Goal: Task Accomplishment & Management: Use online tool/utility

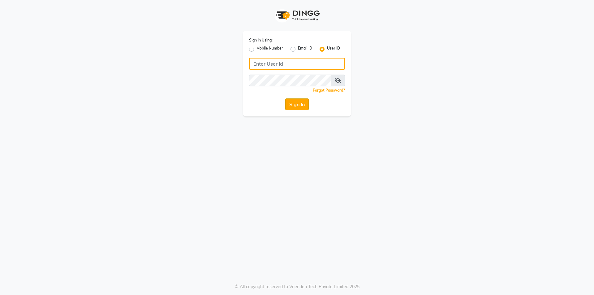
type input "d&vhairandbeauty"
click at [292, 109] on button "Sign In" at bounding box center [297, 104] width 24 height 12
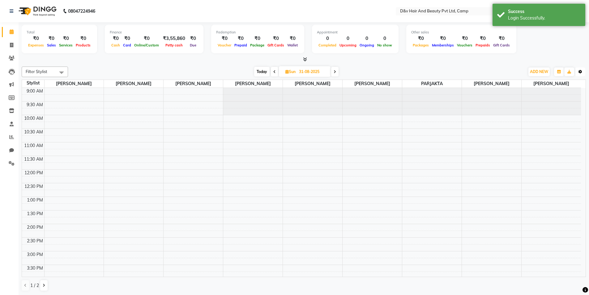
click at [582, 74] on button "Toggle Dropdown" at bounding box center [581, 71] width 10 height 9
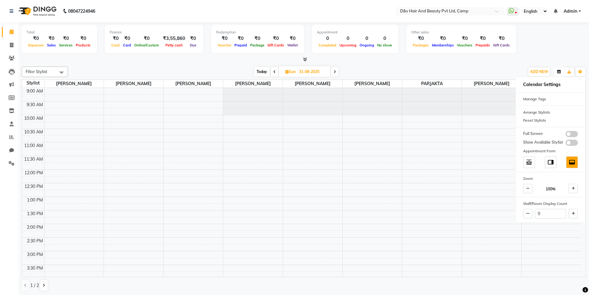
click at [558, 71] on icon "button" at bounding box center [559, 72] width 4 height 4
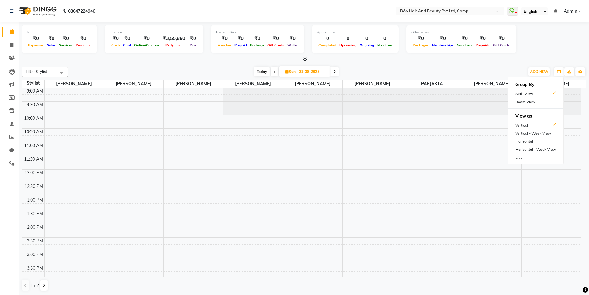
click at [493, 46] on span "Gift Cards" at bounding box center [502, 45] width 20 height 4
click at [106, 56] on div "Total ₹0 Expenses ₹0 Sales ₹0 Services ₹0 Products Finance ₹0 Cash ₹0 Card ₹0 O…" at bounding box center [304, 42] width 564 height 41
click at [9, 46] on span at bounding box center [11, 45] width 11 height 7
select select "service"
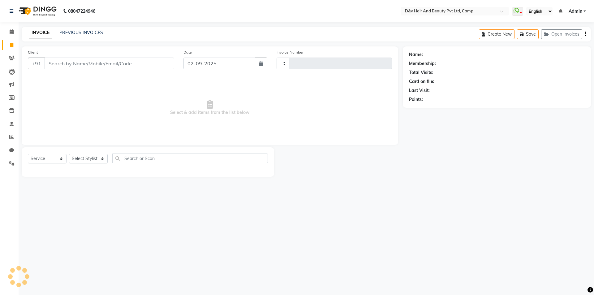
click at [82, 24] on div "08047224946 Select Location × D&v Hair And Beauty Pvt Ltd, Camp WhatsApp Status…" at bounding box center [297, 147] width 594 height 295
click at [82, 30] on link "PREVIOUS INVOICES" at bounding box center [81, 33] width 44 height 6
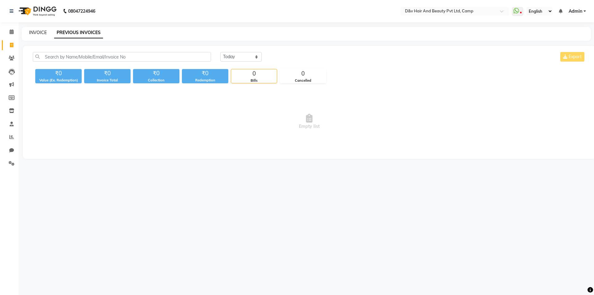
click at [45, 34] on link "INVOICE" at bounding box center [38, 33] width 18 height 6
select select "service"
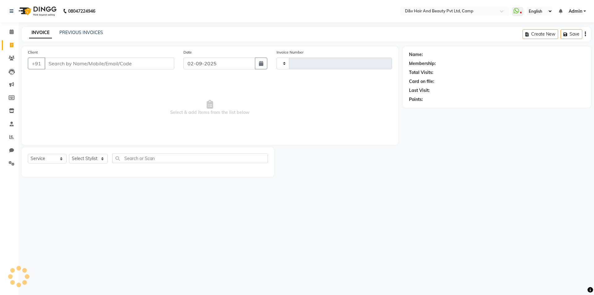
type input "0843"
select select "8107"
click at [14, 139] on span at bounding box center [11, 137] width 11 height 7
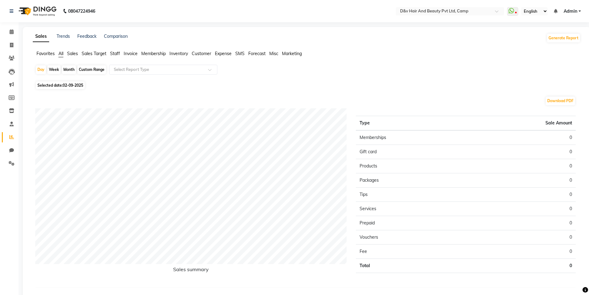
click at [70, 69] on div "Month" at bounding box center [69, 69] width 14 height 9
select select "9"
select select "2025"
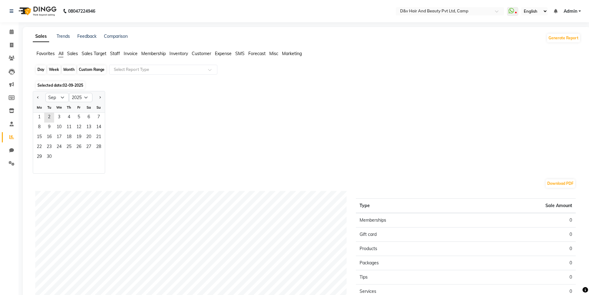
click at [70, 69] on div "Month" at bounding box center [69, 69] width 14 height 9
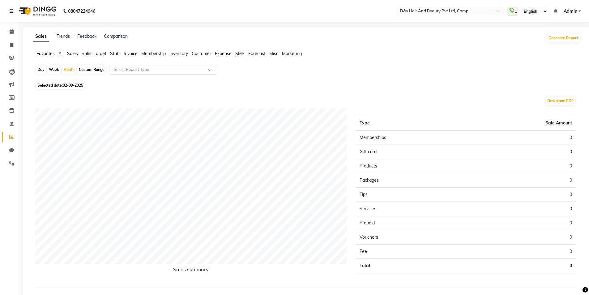
click at [64, 82] on span "Selected date: 02-09-2025" at bounding box center [60, 85] width 49 height 8
select select "9"
select select "2025"
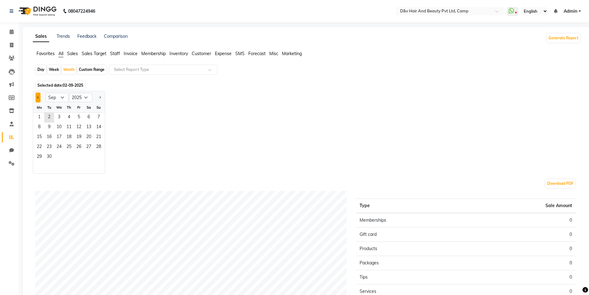
click at [37, 96] on button "Previous month" at bounding box center [38, 97] width 5 height 10
select select "8"
click at [132, 102] on div "Jan Feb Mar Apr May Jun [DATE] Aug Sep Oct Nov [DATE] 2016 2017 2018 2019 2020 …" at bounding box center [307, 132] width 548 height 83
click at [131, 98] on div "Jan Feb Mar Apr May Jun [DATE] Aug Sep Oct Nov [DATE] 2016 2017 2018 2019 2020 …" at bounding box center [307, 132] width 548 height 83
click at [125, 103] on div "Jan Feb Mar Apr May Jun [DATE] Aug Sep Oct Nov [DATE] 2016 2017 2018 2019 2020 …" at bounding box center [307, 132] width 548 height 83
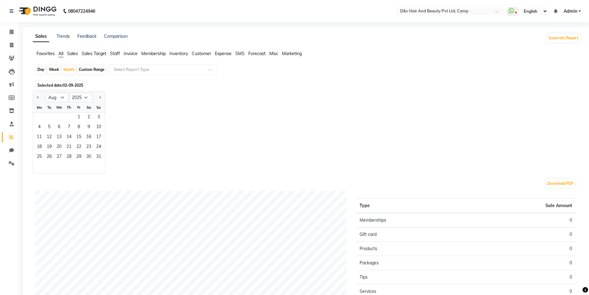
click at [152, 108] on div "Jan Feb Mar Apr May Jun [DATE] Aug Sep Oct Nov [DATE] 2016 2017 2018 2019 2020 …" at bounding box center [307, 132] width 548 height 83
click at [122, 96] on div "Jan Feb Mar Apr May Jun [DATE] Aug Sep Oct Nov [DATE] 2016 2017 2018 2019 2020 …" at bounding box center [307, 132] width 548 height 83
click at [113, 51] on span "Staff" at bounding box center [115, 54] width 10 height 6
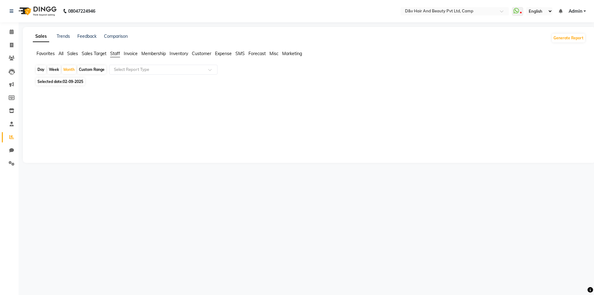
click at [63, 80] on span "Selected date: 02-09-2025" at bounding box center [60, 82] width 49 height 8
select select "9"
select select "2025"
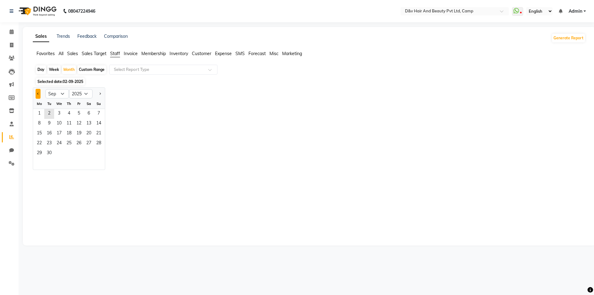
click at [38, 94] on span "Previous month" at bounding box center [38, 93] width 2 height 2
select select "8"
click at [79, 112] on span "1" at bounding box center [79, 114] width 10 height 10
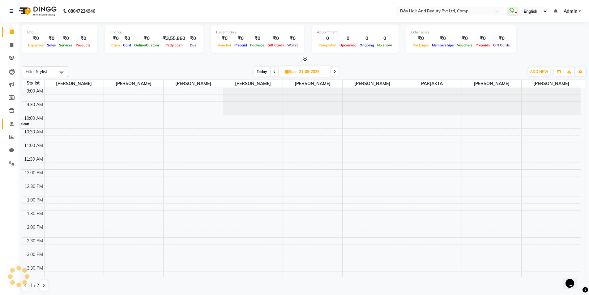
click at [12, 124] on icon at bounding box center [12, 124] width 4 height 5
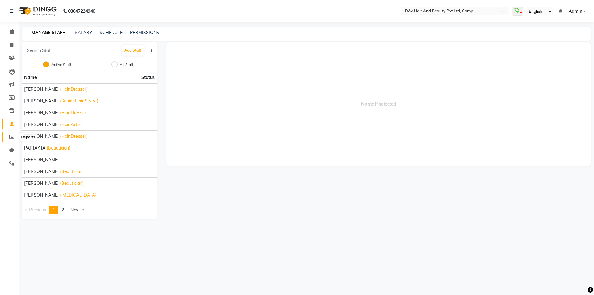
click at [15, 138] on span at bounding box center [11, 137] width 11 height 7
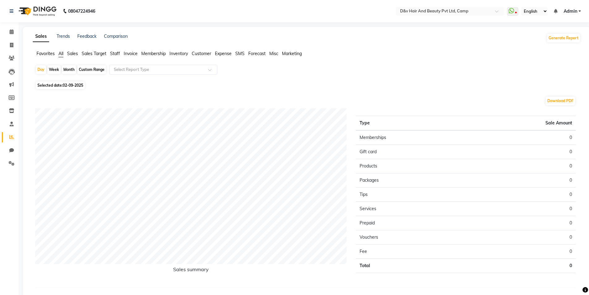
click at [119, 55] on span "Staff" at bounding box center [115, 54] width 10 height 6
click at [70, 69] on div "Month" at bounding box center [69, 69] width 14 height 9
select select "9"
select select "2025"
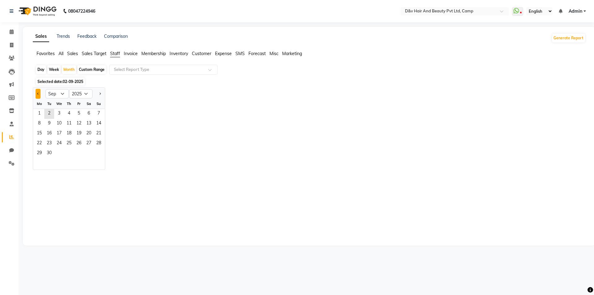
click at [39, 95] on button "Previous month" at bounding box center [38, 94] width 5 height 10
select select "8"
click at [75, 114] on span "1" at bounding box center [79, 114] width 10 height 10
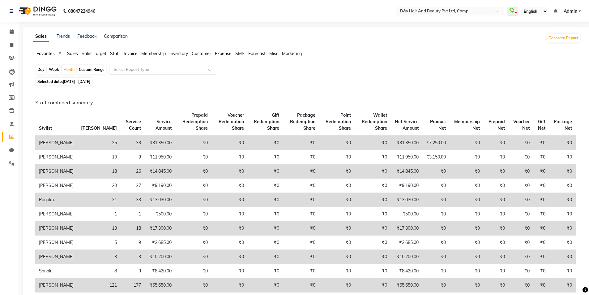
drag, startPoint x: 546, startPoint y: 11, endPoint x: 524, endPoint y: 15, distance: 22.6
click at [545, 11] on select "English ENGLISH Español العربية मराठी हिंदी ગુજરાતી தமிழ் 中文" at bounding box center [534, 11] width 26 height 8
click at [508, 9] on span at bounding box center [512, 11] width 11 height 9
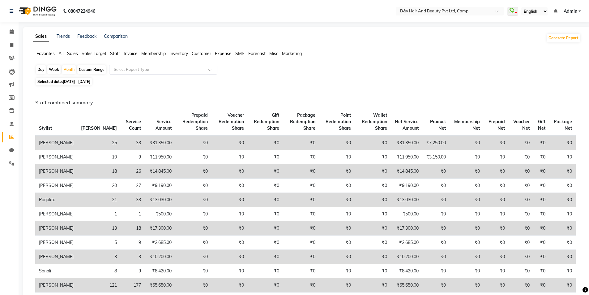
drag, startPoint x: 594, startPoint y: 0, endPoint x: 468, endPoint y: 69, distance: 143.4
click at [445, 80] on div "Selected date: 01-08-2025 - 31-08-2025" at bounding box center [308, 81] width 546 height 6
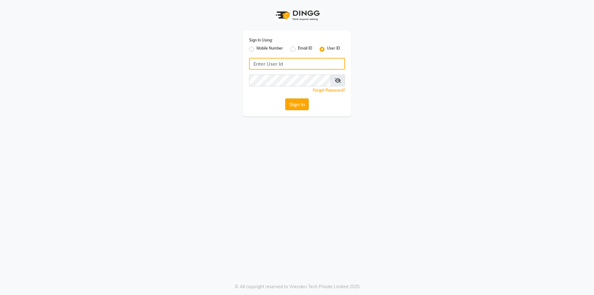
type input "d&vhairandbeauty"
click at [295, 104] on button "Sign In" at bounding box center [297, 104] width 24 height 12
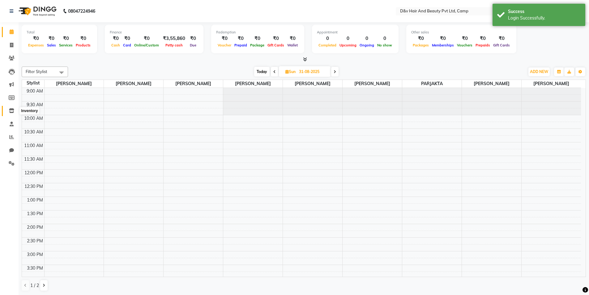
click at [13, 108] on span at bounding box center [11, 110] width 11 height 7
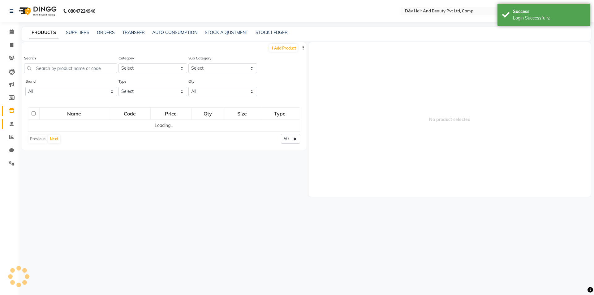
click at [10, 127] on link "Staff" at bounding box center [9, 124] width 15 height 10
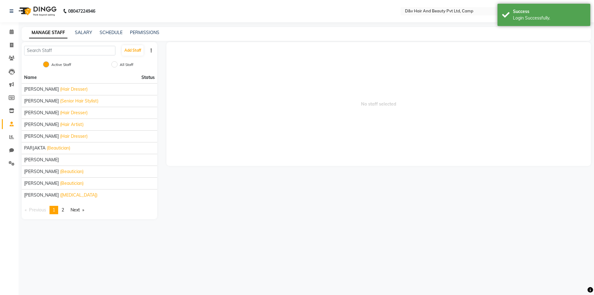
click at [11, 105] on li "Inventory" at bounding box center [9, 110] width 19 height 13
click at [11, 139] on icon at bounding box center [11, 137] width 5 height 5
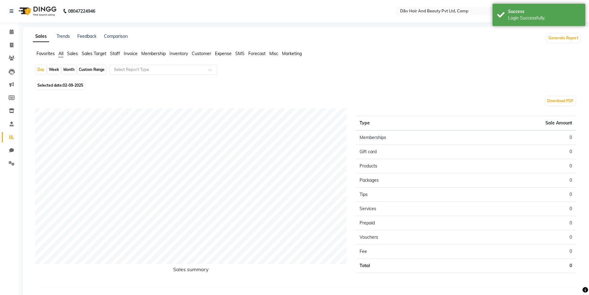
click at [113, 53] on span "Staff" at bounding box center [115, 54] width 10 height 6
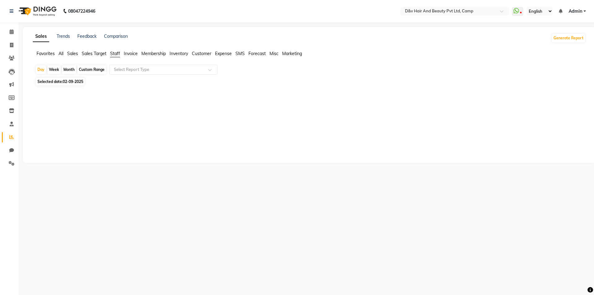
click at [69, 66] on div "Month" at bounding box center [69, 69] width 14 height 9
select select "9"
select select "2025"
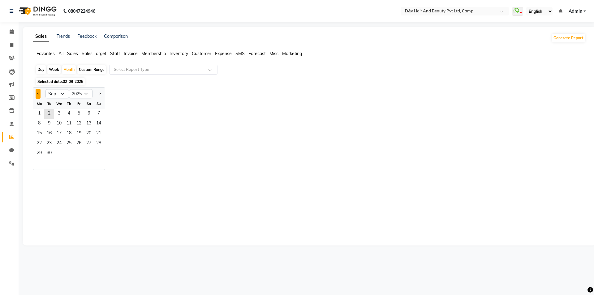
click at [36, 92] on button "Previous month" at bounding box center [38, 94] width 5 height 10
select select "8"
click at [75, 110] on span "1" at bounding box center [79, 114] width 10 height 10
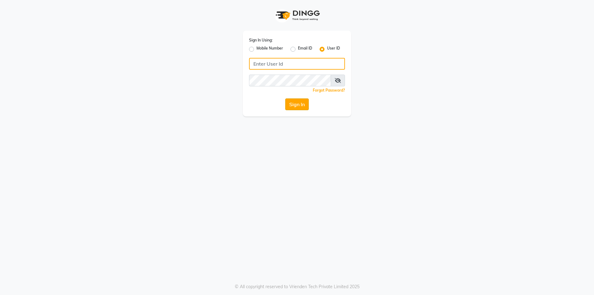
type input "d&vhairandbeauty"
click at [285, 100] on button "Sign In" at bounding box center [297, 104] width 24 height 12
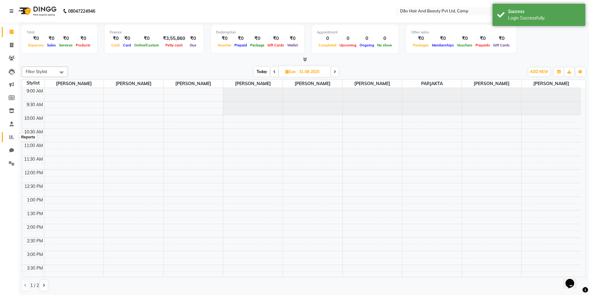
click at [8, 137] on span at bounding box center [11, 137] width 11 height 7
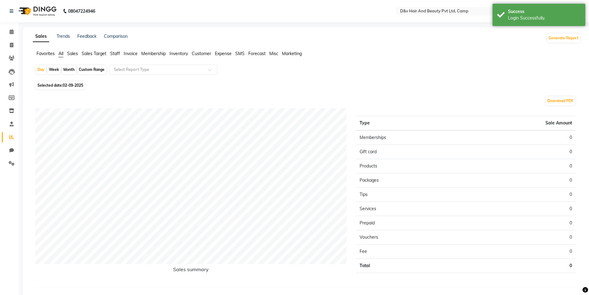
click at [114, 51] on span "Staff" at bounding box center [115, 54] width 10 height 6
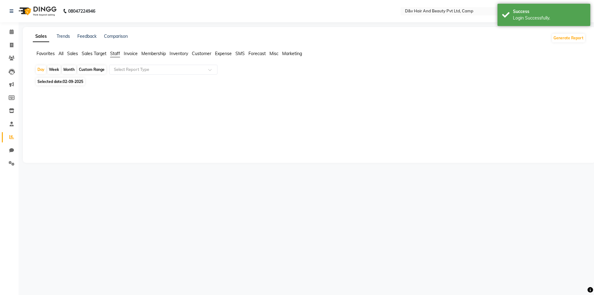
click at [68, 71] on div "Month" at bounding box center [69, 69] width 14 height 9
select select "9"
select select "2025"
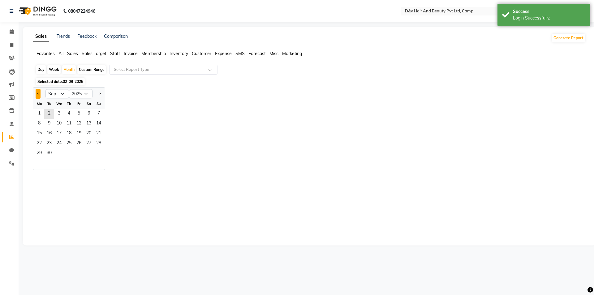
click at [37, 94] on span "Previous month" at bounding box center [38, 93] width 2 height 2
select select "8"
click at [79, 113] on span "1" at bounding box center [79, 114] width 10 height 10
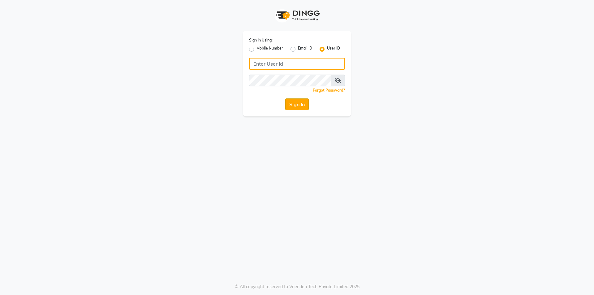
type input "d&vhairandbeauty"
click at [291, 103] on button "Sign In" at bounding box center [297, 104] width 24 height 12
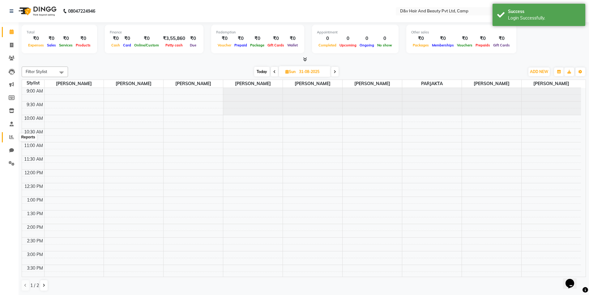
click at [9, 136] on span at bounding box center [11, 137] width 11 height 7
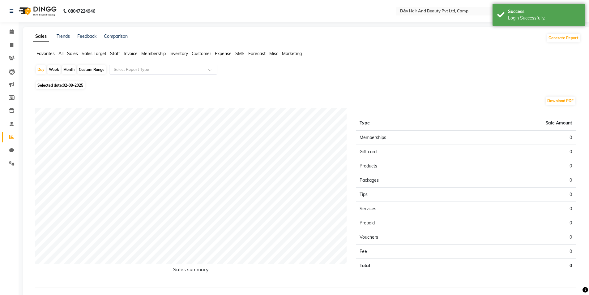
click at [118, 50] on div "Sales Trends Feedback Comparison Generate Report Favorites All Sales Sales Targ…" at bounding box center [307, 165] width 568 height 276
click at [117, 53] on span "Staff" at bounding box center [115, 54] width 10 height 6
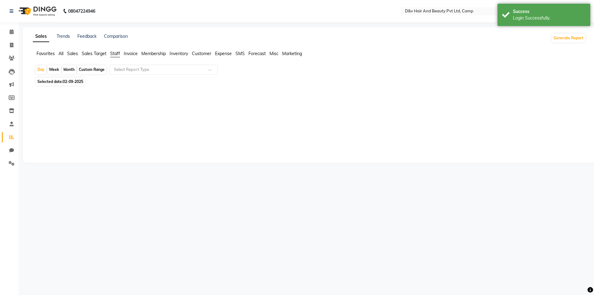
click at [66, 71] on div "Month" at bounding box center [69, 69] width 14 height 9
select select "9"
select select "2025"
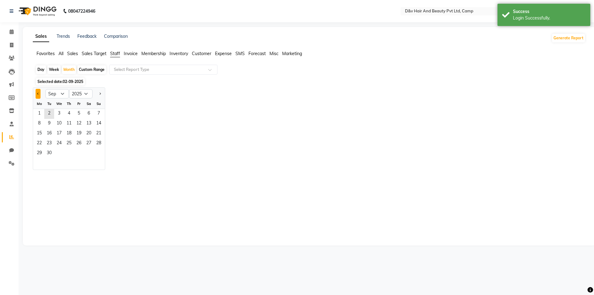
click at [36, 94] on button "Previous month" at bounding box center [38, 94] width 5 height 10
select select "8"
click at [75, 114] on span "1" at bounding box center [79, 114] width 10 height 10
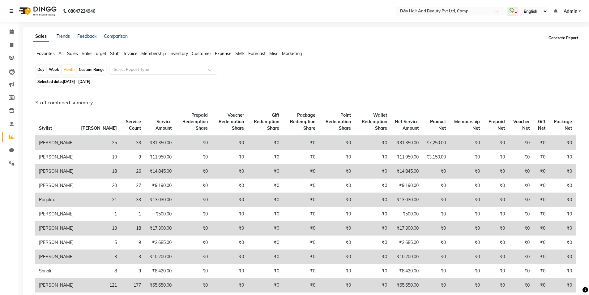
click at [565, 36] on button "Generate Report" at bounding box center [563, 38] width 33 height 9
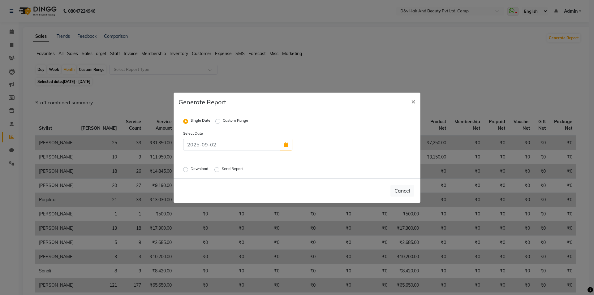
click at [502, 15] on ngb-modal-window "Generate Report × Single Date Custom Range Select Date Download Send Report Can…" at bounding box center [297, 147] width 594 height 295
click at [492, 65] on ngb-modal-window "Generate Report × Single Date Custom Range Select Date Download Send Report Can…" at bounding box center [297, 147] width 594 height 295
click at [414, 105] on span "×" at bounding box center [413, 100] width 4 height 9
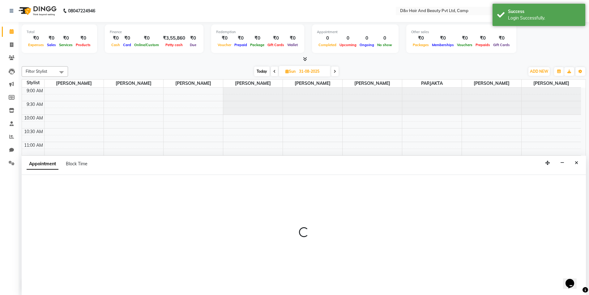
select select "79011"
select select "720"
select select "tentative"
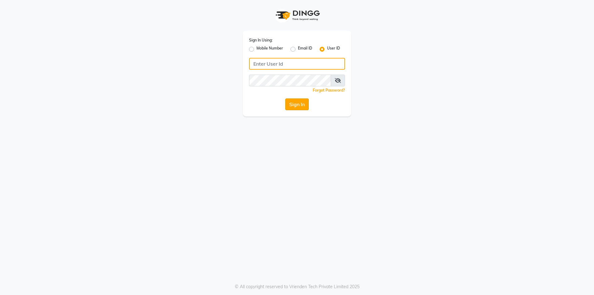
type input "d&vhairandbeauty"
click at [307, 102] on button "Sign In" at bounding box center [297, 104] width 24 height 12
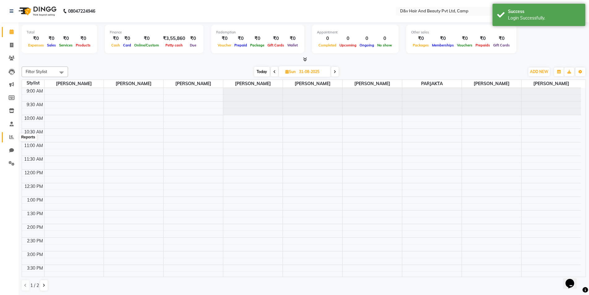
click at [12, 135] on icon at bounding box center [11, 137] width 5 height 5
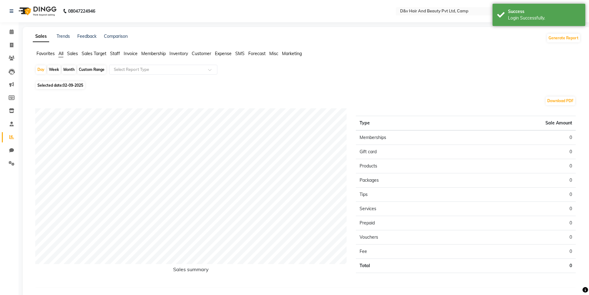
click at [116, 54] on span "Staff" at bounding box center [115, 54] width 10 height 6
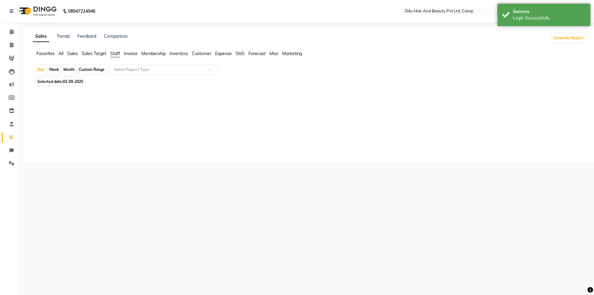
click at [71, 67] on div "Month" at bounding box center [69, 69] width 14 height 9
select select "9"
select select "2025"
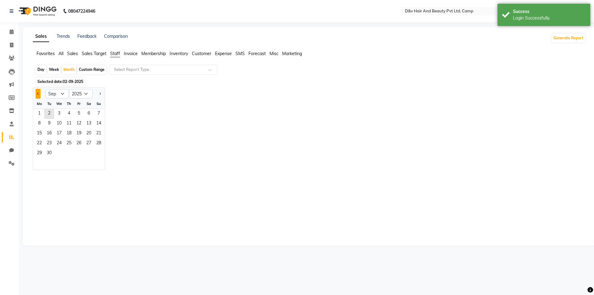
click at [39, 94] on button "Previous month" at bounding box center [38, 94] width 5 height 10
select select "8"
click at [78, 112] on span "1" at bounding box center [79, 114] width 10 height 10
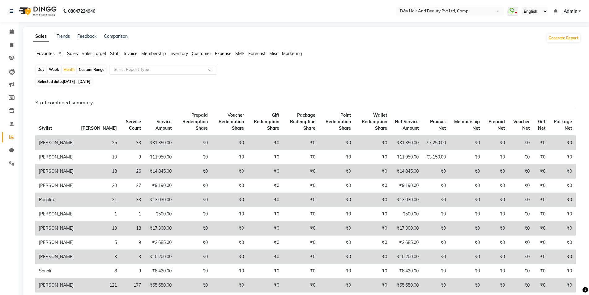
click at [87, 69] on div "Custom Range" at bounding box center [91, 69] width 29 height 9
select select "8"
select select "2025"
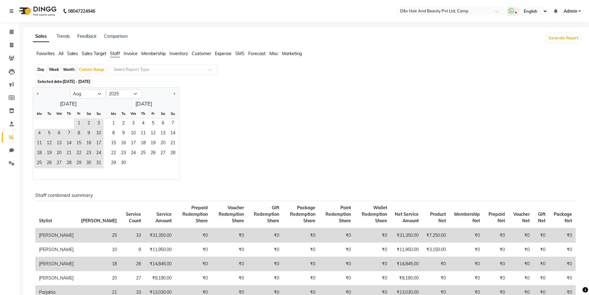
click at [66, 68] on div "Month" at bounding box center [69, 69] width 14 height 9
select select "8"
select select "2025"
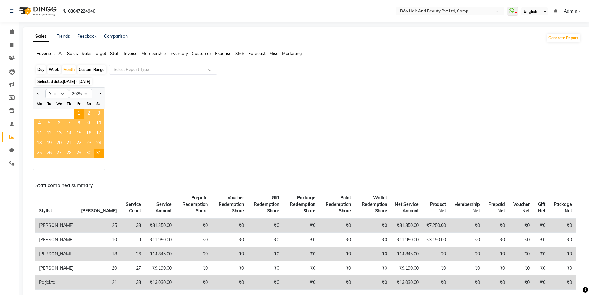
click at [56, 68] on div "Week" at bounding box center [53, 69] width 13 height 9
select select "8"
select select "2025"
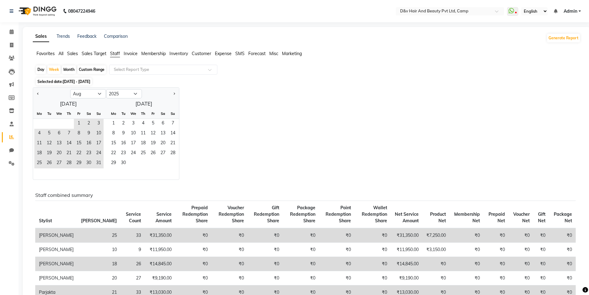
click at [66, 69] on div "Month" at bounding box center [69, 69] width 14 height 9
select select "8"
select select "2025"
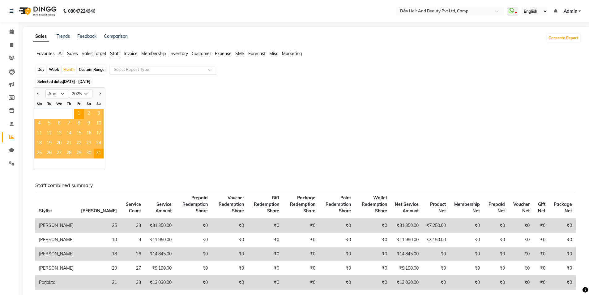
click at [103, 52] on span "Sales Target" at bounding box center [94, 54] width 25 height 6
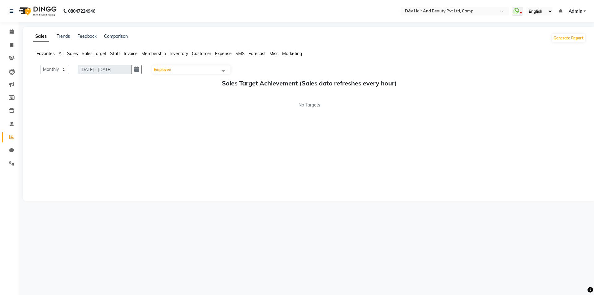
click at [75, 49] on div "Sales Trends Feedback Comparison Generate Report Favorites All Sales Sales Targ…" at bounding box center [309, 114] width 572 height 174
click at [74, 55] on span "Sales" at bounding box center [72, 54] width 11 height 6
select select "8"
select select "2025"
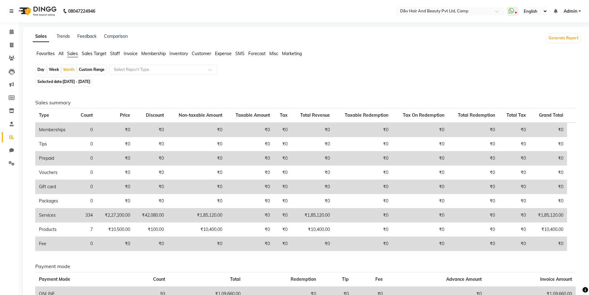
click at [124, 56] on li "Invoice" at bounding box center [131, 53] width 14 height 6
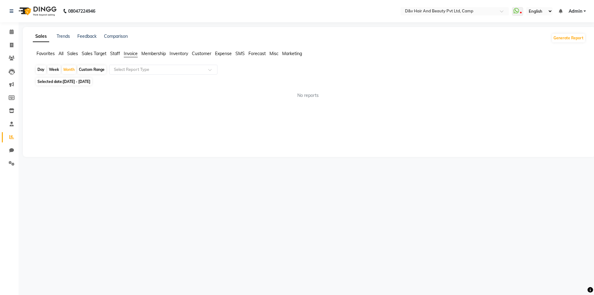
click at [117, 53] on span "Staff" at bounding box center [115, 54] width 10 height 6
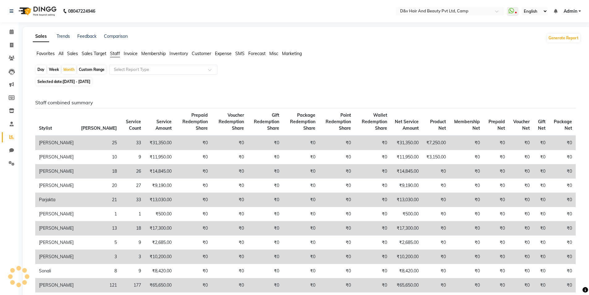
click at [145, 53] on span "Membership" at bounding box center [153, 54] width 24 height 6
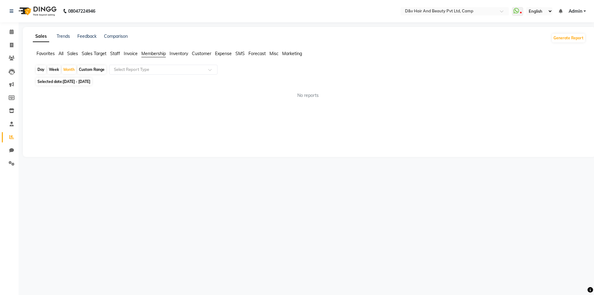
click at [173, 56] on span "Inventory" at bounding box center [178, 54] width 19 height 6
click at [208, 54] on span "Customer" at bounding box center [201, 54] width 19 height 6
click at [229, 56] on span "Expense" at bounding box center [223, 54] width 17 height 6
click at [260, 53] on span "Forecast" at bounding box center [256, 54] width 17 height 6
click at [118, 52] on span "Staff" at bounding box center [115, 54] width 10 height 6
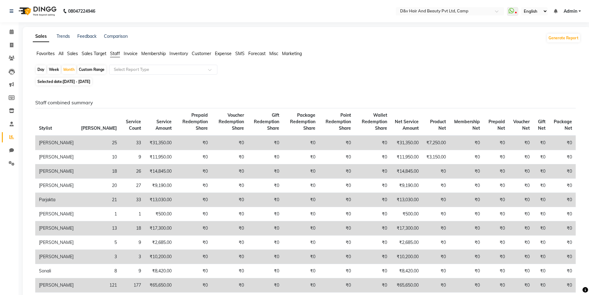
click at [429, 70] on div "Day Week Month Custom Range Select Report Type" at bounding box center [306, 70] width 543 height 11
click at [71, 70] on div "Month" at bounding box center [69, 69] width 14 height 9
select select "8"
select select "2025"
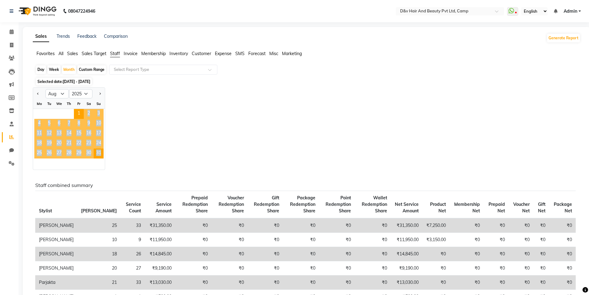
drag, startPoint x: 77, startPoint y: 111, endPoint x: 108, endPoint y: 140, distance: 42.2
click at [108, 140] on div "Jan Feb Mar Apr May Jun [DATE] Aug Sep Oct Nov [DATE] 2016 2017 2018 2019 2020 …" at bounding box center [307, 128] width 548 height 83
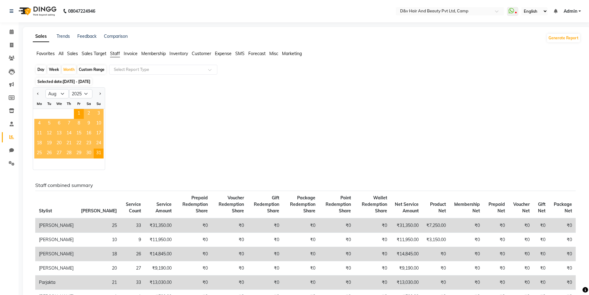
click at [141, 140] on div "Jan Feb Mar Apr May Jun [DATE] Aug Sep Oct Nov [DATE] 2016 2017 2018 2019 2020 …" at bounding box center [307, 128] width 548 height 83
click at [84, 115] on span "2" at bounding box center [89, 114] width 10 height 10
click at [88, 191] on th "[PERSON_NAME]" at bounding box center [98, 205] width 43 height 28
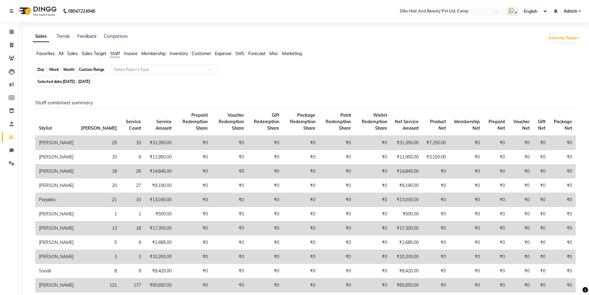
click at [72, 71] on div "Month" at bounding box center [69, 69] width 14 height 9
select select "8"
select select "2025"
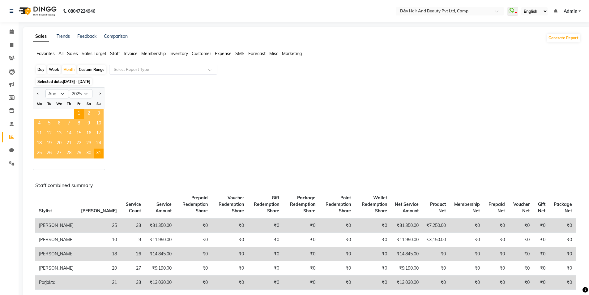
click at [223, 132] on div "Jan Feb Mar Apr May Jun [DATE] Aug Sep Oct Nov [DATE] 2016 2017 2018 2019 2020 …" at bounding box center [307, 128] width 548 height 83
